Goal: Task Accomplishment & Management: Use online tool/utility

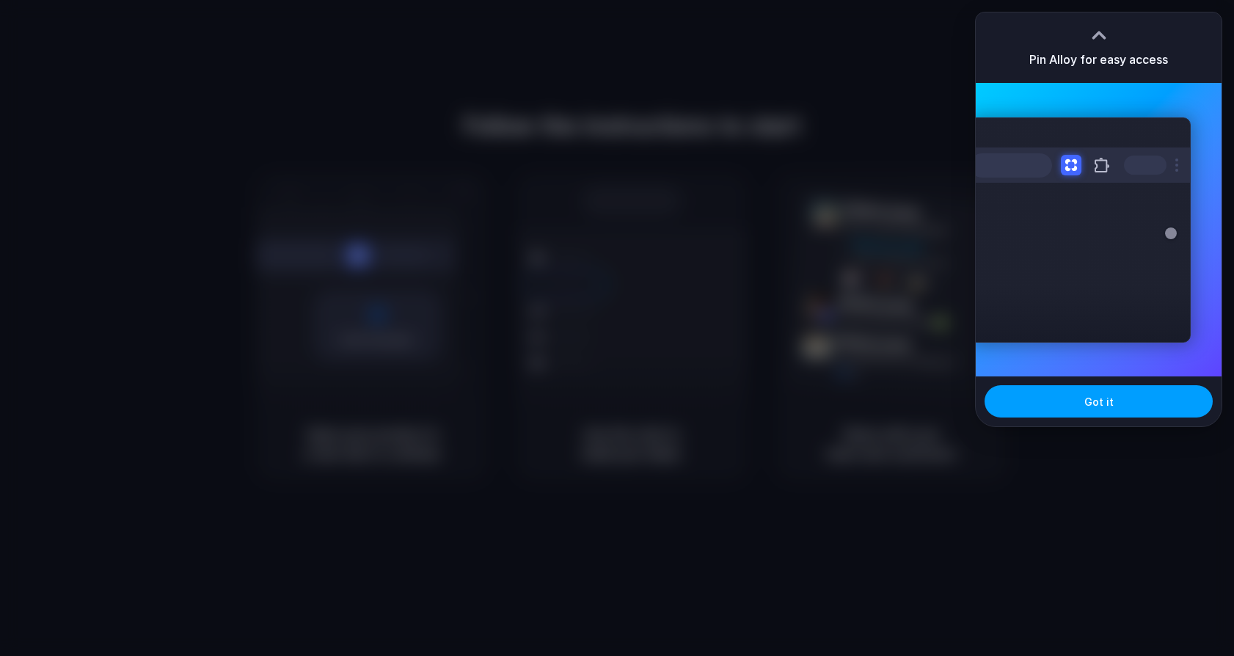
click at [1104, 410] on button "Got it" at bounding box center [1099, 401] width 228 height 32
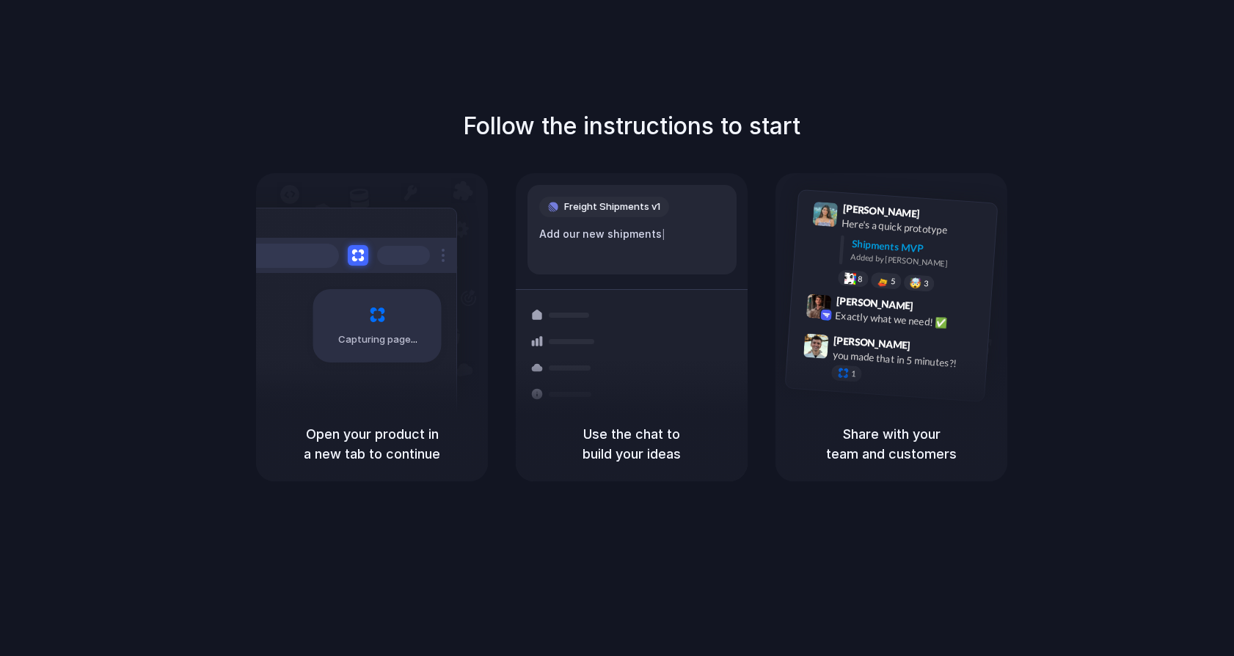
click at [847, 415] on div "Share with your team and customers" at bounding box center [892, 444] width 232 height 75
click at [549, 401] on div at bounding box center [565, 394] width 85 height 26
click at [624, 205] on div at bounding box center [632, 201] width 101 height 31
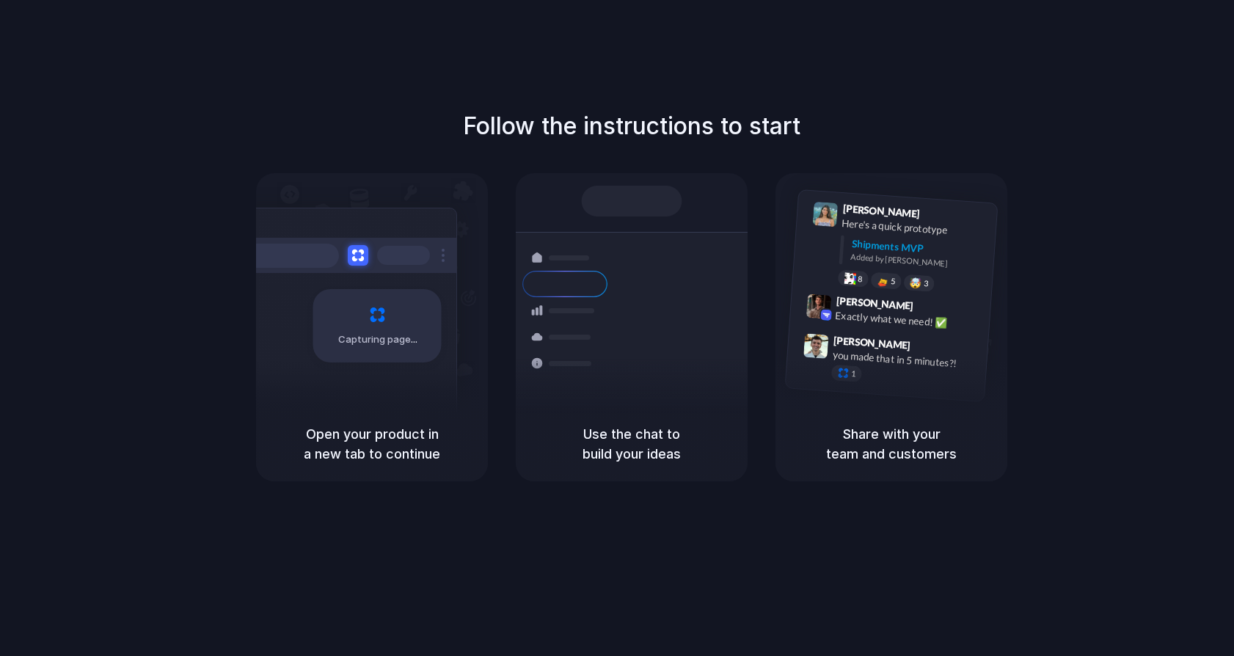
click at [645, 200] on div at bounding box center [632, 201] width 101 height 31
click at [632, 200] on div at bounding box center [632, 201] width 101 height 31
click at [634, 118] on h1 "Follow the instructions to start" at bounding box center [632, 126] width 338 height 35
